Goal: Information Seeking & Learning: Learn about a topic

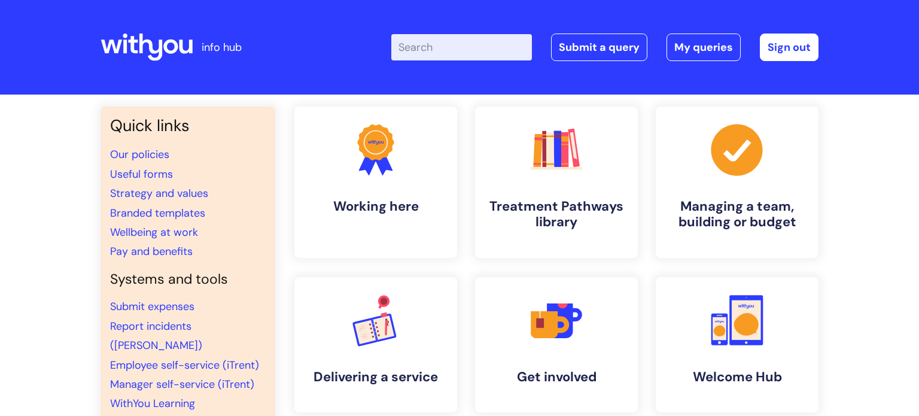
click at [448, 47] on input "Enter your search term here..." at bounding box center [461, 47] width 141 height 26
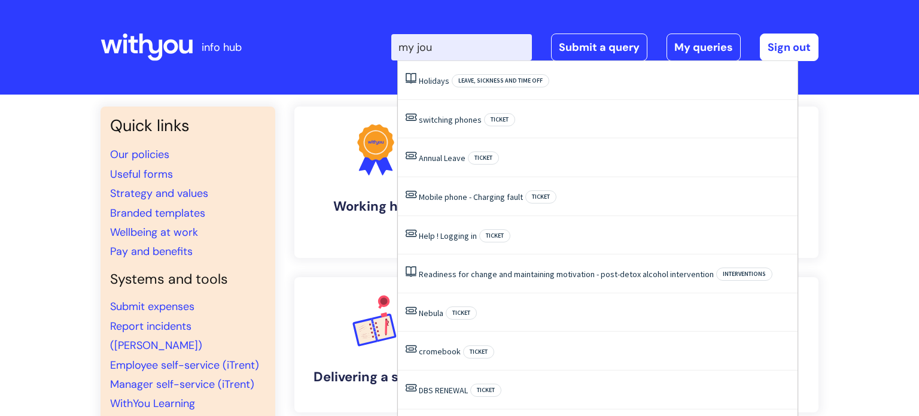
type input "my jour"
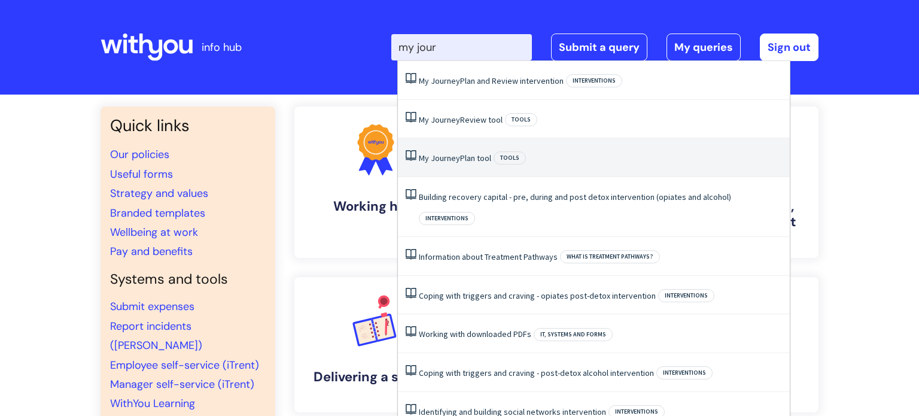
click at [455, 154] on span "Journey" at bounding box center [445, 158] width 29 height 11
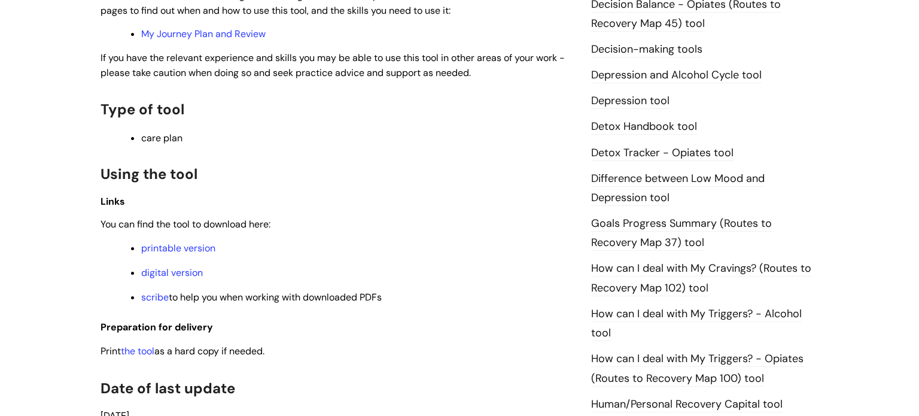
scroll to position [652, 0]
click at [176, 273] on link "digital version" at bounding box center [172, 272] width 62 height 13
